Goal: Navigation & Orientation: Find specific page/section

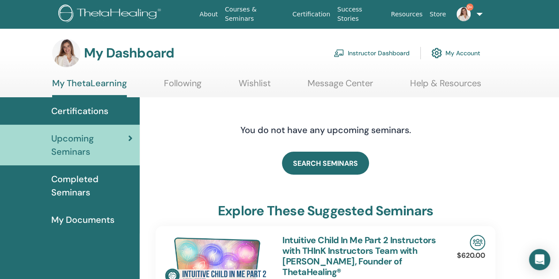
click at [371, 50] on link "Instructor Dashboard" at bounding box center [372, 52] width 76 height 19
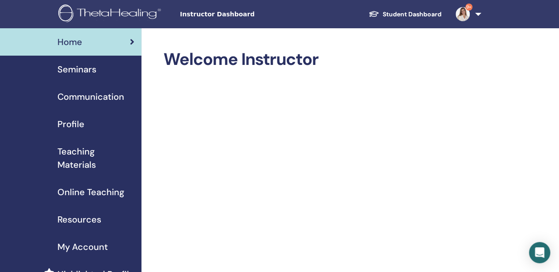
click at [77, 68] on span "Seminars" at bounding box center [76, 69] width 39 height 13
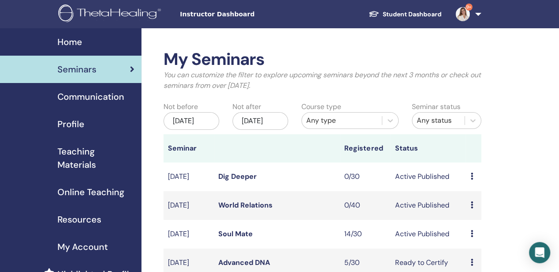
click at [425, 11] on link "Student Dashboard" at bounding box center [405, 14] width 87 height 16
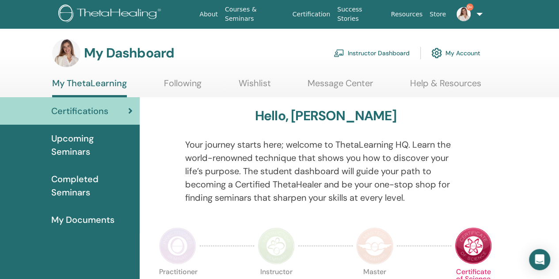
click at [362, 49] on link "Instructor Dashboard" at bounding box center [372, 52] width 76 height 19
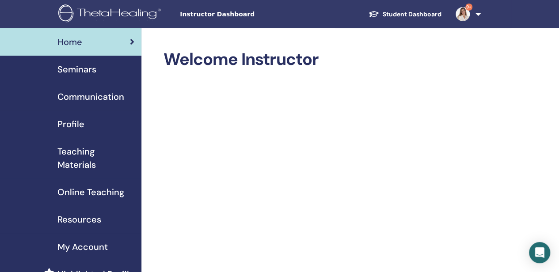
click at [84, 67] on span "Seminars" at bounding box center [76, 69] width 39 height 13
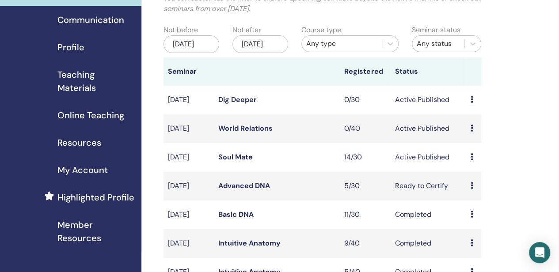
scroll to position [88, 0]
